Goal: Book appointment/travel/reservation

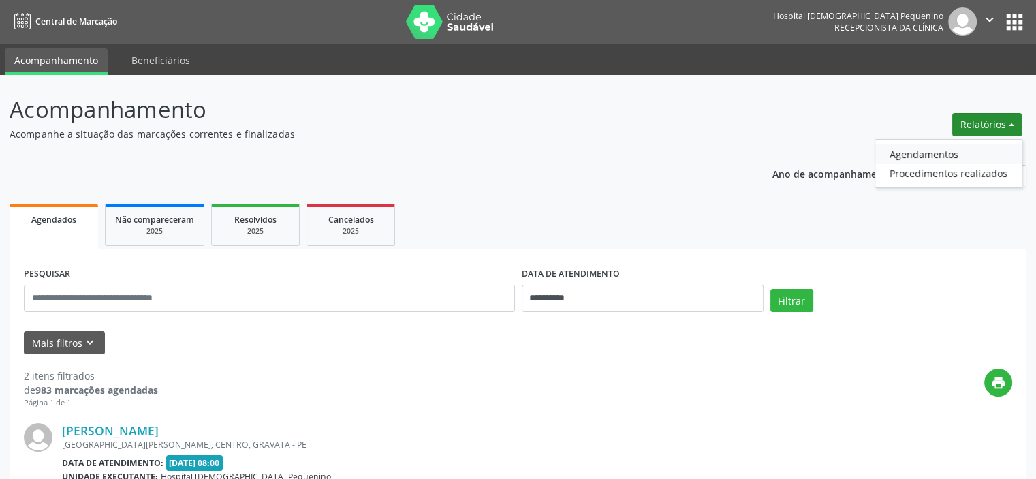
click at [926, 151] on link "Agendamentos" at bounding box center [948, 153] width 146 height 19
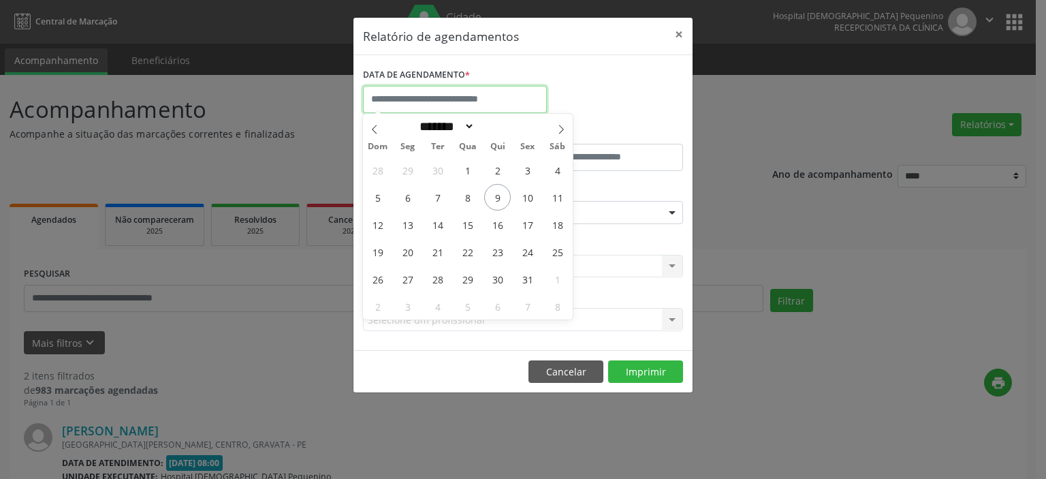
click at [447, 93] on input "text" at bounding box center [455, 99] width 184 height 27
click at [499, 198] on span "9" at bounding box center [497, 197] width 27 height 27
type input "**********"
click at [499, 198] on span "9" at bounding box center [497, 197] width 27 height 27
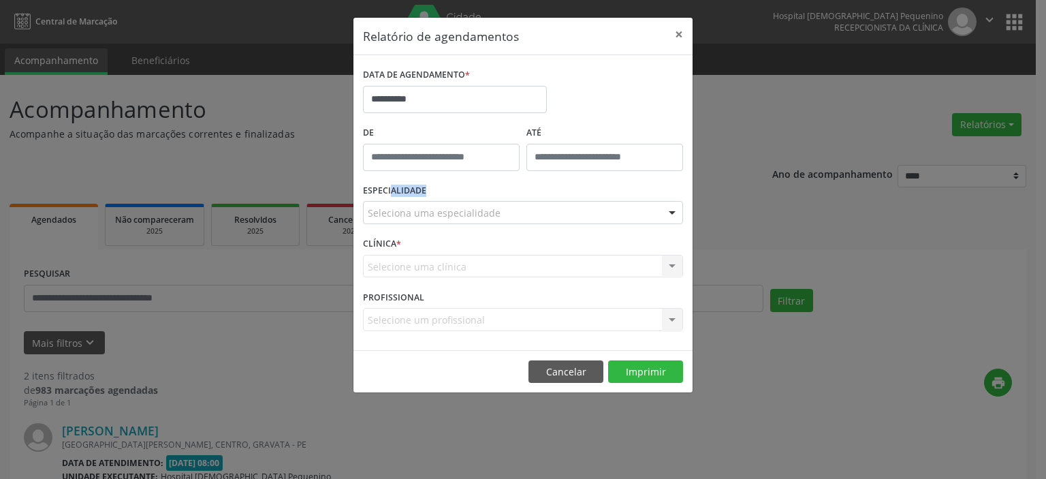
click at [499, 198] on div "ESPECIALIDADE Seleciona uma especialidade Todas as especialidades Alergologia A…" at bounding box center [523, 206] width 327 height 53
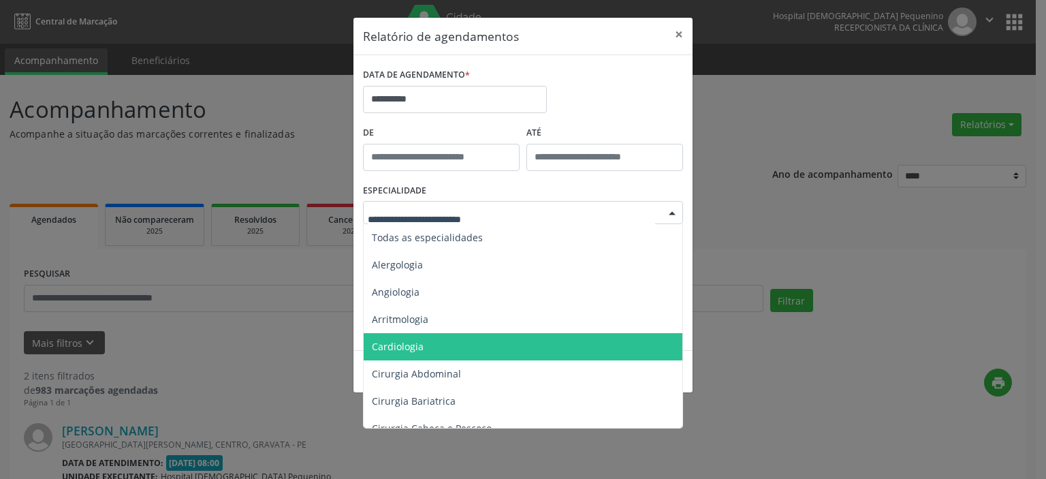
click at [417, 345] on span "Cardiologia" at bounding box center [398, 346] width 52 height 13
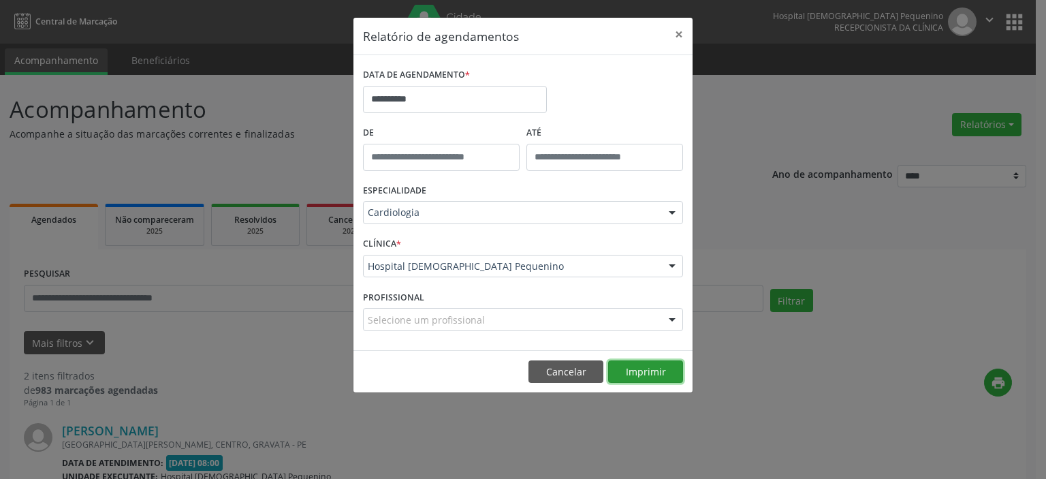
click at [648, 371] on button "Imprimir" at bounding box center [645, 371] width 75 height 23
